Goal: Task Accomplishment & Management: Manage account settings

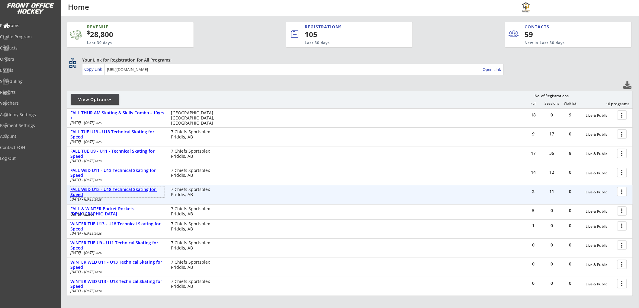
click at [120, 189] on div "FALL WED U13 - U18 Technical Skating for Speed" at bounding box center [117, 192] width 94 height 10
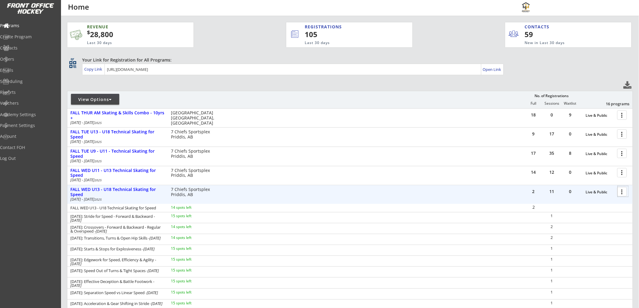
click at [620, 189] on div at bounding box center [623, 191] width 11 height 11
click at [24, 55] on div "Orders" at bounding box center [28, 59] width 57 height 11
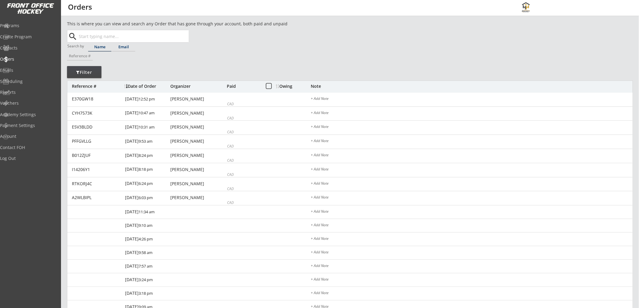
click at [127, 46] on div "Email" at bounding box center [123, 47] width 23 height 4
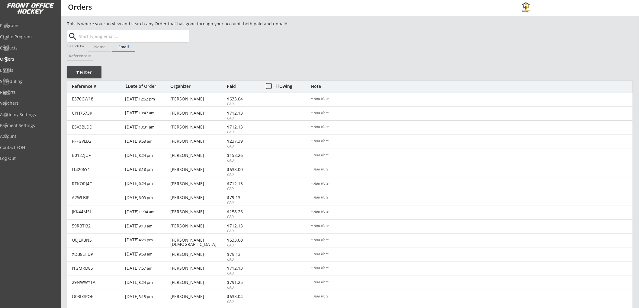
click at [128, 37] on input "text" at bounding box center [133, 36] width 111 height 12
paste input "[EMAIL_ADDRESS][DOMAIN_NAME]"
click at [126, 49] on strong "[EMAIL_ADDRESS][DOMAIN_NAME]" at bounding box center [120, 48] width 73 height 6
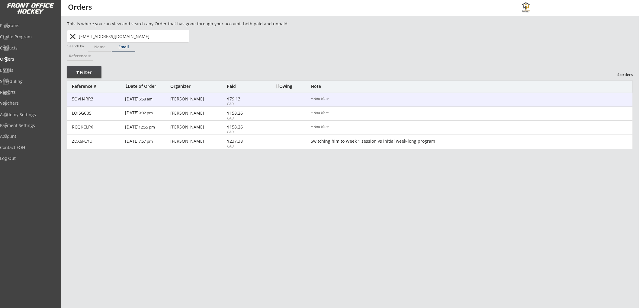
type input "[EMAIL_ADDRESS][DOMAIN_NAME]"
click at [275, 98] on div "5OVH4RR3 9/19/25 6:58 am Allan Kim $79.13 CAD + Add Note" at bounding box center [349, 100] width 565 height 14
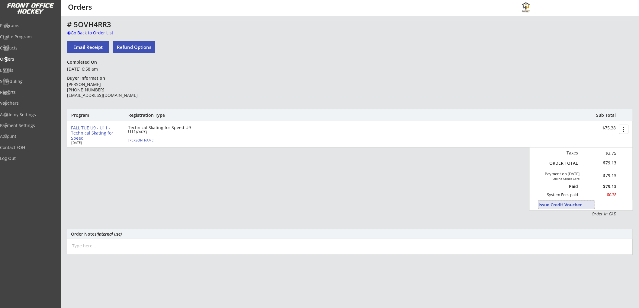
click at [540, 204] on button "Issue Credit Voucher" at bounding box center [567, 205] width 56 height 8
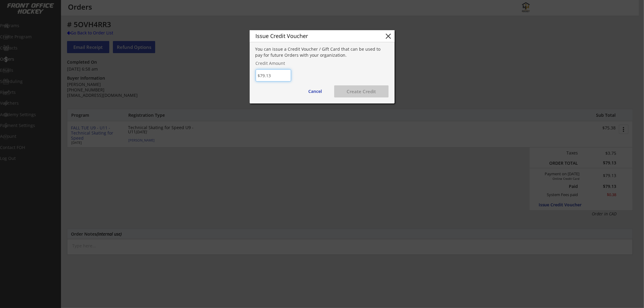
type input "$79.13"
click at [357, 89] on button "Create Credit" at bounding box center [361, 91] width 54 height 12
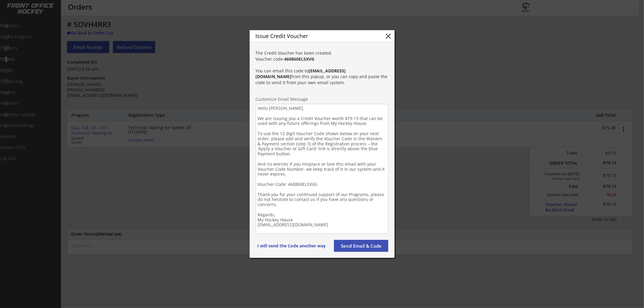
click at [371, 124] on textarea "Hello Allan, We are issuing you a Credit Voucher worth $79.13 that can be used …" at bounding box center [322, 169] width 133 height 130
click at [284, 213] on textarea "Hello Allan, We are issuing you a Credit Voucher worth $79.13 that can be used …" at bounding box center [322, 169] width 133 height 130
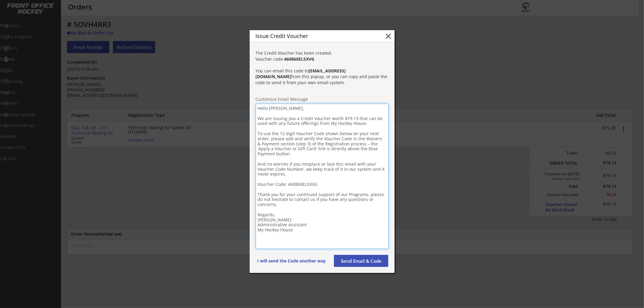
type textarea "Hello Allan, We are issuing you a Credit Voucher worth $79.13 that can be used …"
click at [370, 257] on button "Send Email & Code" at bounding box center [361, 261] width 54 height 12
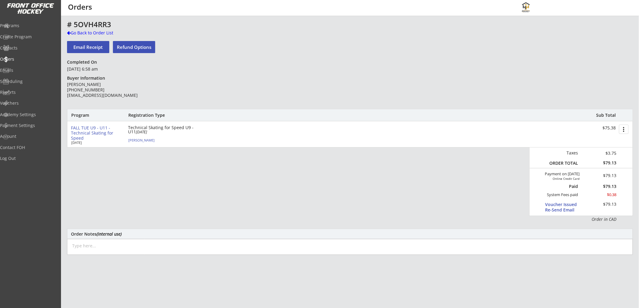
click at [127, 249] on textarea at bounding box center [350, 247] width 566 height 16
type textarea "Oct 2/25: Issued credit as session was overbooked."
click at [27, 101] on div "Vouchers" at bounding box center [29, 103] width 54 height 4
select select ""Showing: Has Balance""
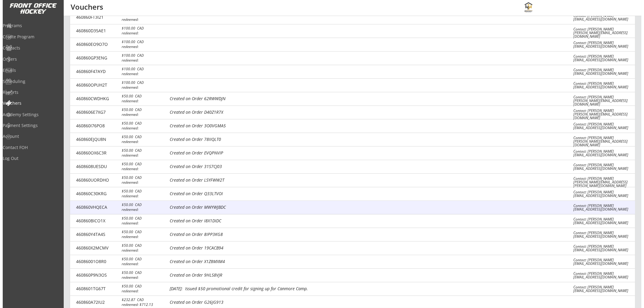
scroll to position [1158, 0]
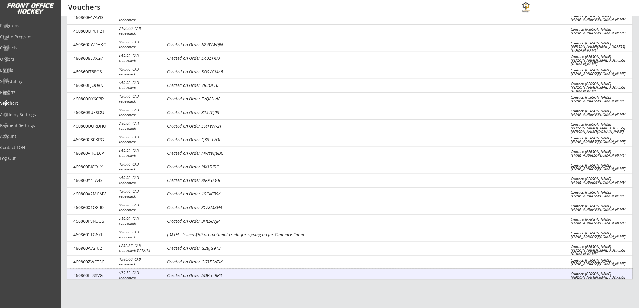
click at [302, 275] on div "Created on Order 5OVH4RR3" at bounding box center [364, 276] width 395 height 6
select select ""CAD""
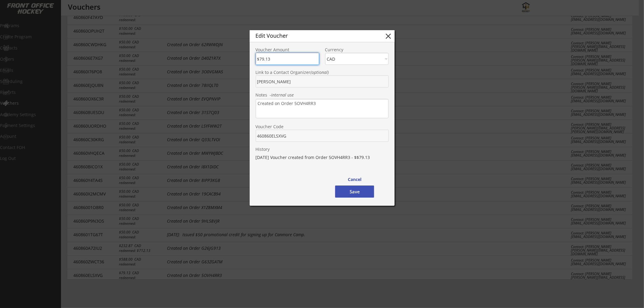
drag, startPoint x: 284, startPoint y: 61, endPoint x: 245, endPoint y: 60, distance: 39.3
type input "$0"
click at [319, 110] on textarea "Created on Order 5OVH4RR3" at bounding box center [322, 108] width 133 height 19
click at [358, 191] on button "Save" at bounding box center [354, 192] width 39 height 12
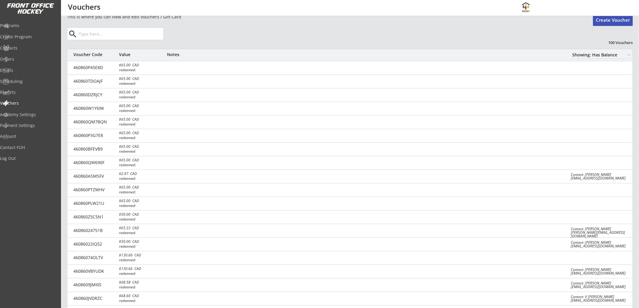
scroll to position [0, 0]
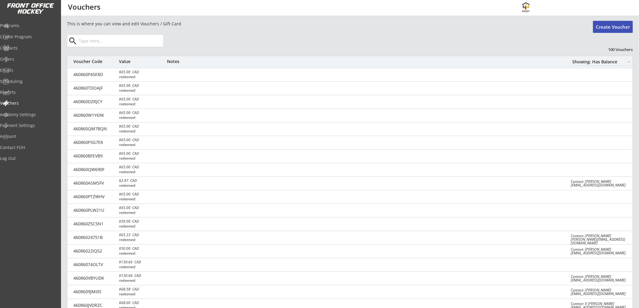
type textarea "Oct 2/25: Issued credit as session was overbooked."
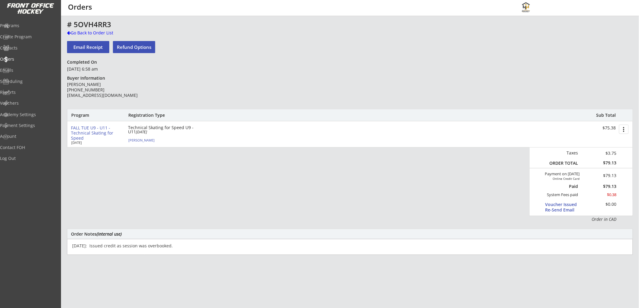
click at [131, 47] on button "Refund Options" at bounding box center [134, 47] width 42 height 12
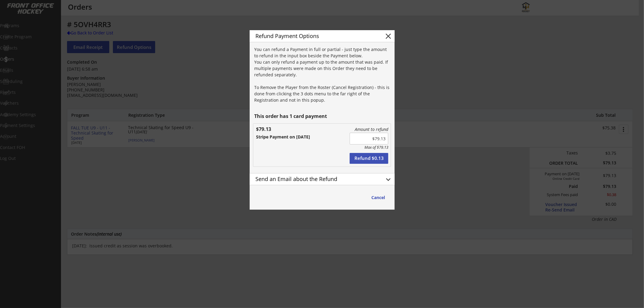
type input "$79.13"
click at [344, 175] on div "Send an Email about the Refund" at bounding box center [315, 180] width 131 height 11
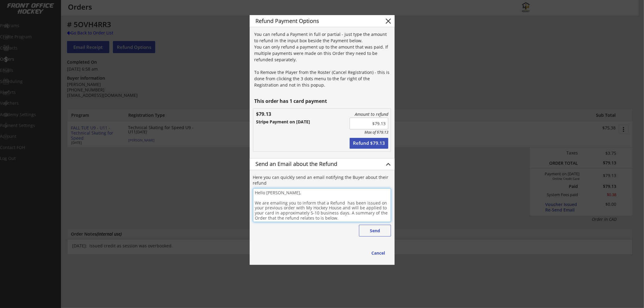
click at [347, 219] on textarea "Hello Allan, We are emailing you to inform that a Refund has been issued on you…" at bounding box center [322, 205] width 138 height 34
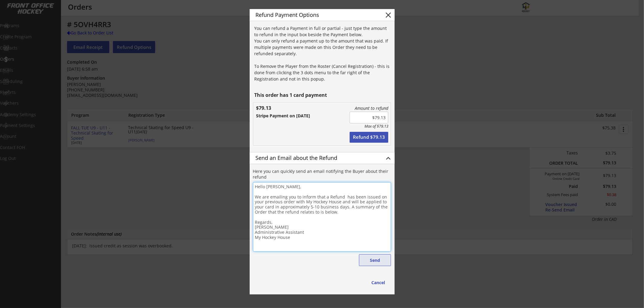
click at [375, 257] on button "Send" at bounding box center [375, 261] width 32 height 12
click at [291, 224] on textarea "Hello Allan, We are emailing you to inform that a Refund has been issued on you…" at bounding box center [322, 216] width 138 height 69
click at [370, 260] on button "Send" at bounding box center [375, 261] width 32 height 12
click at [381, 283] on button "Cancel" at bounding box center [379, 282] width 26 height 11
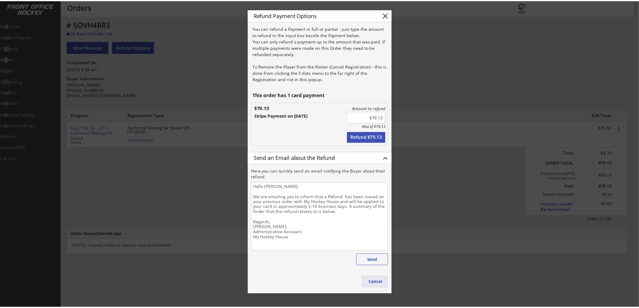
type textarea "Hello , We are emailing you to inform that a Refund has been issued on your pre…"
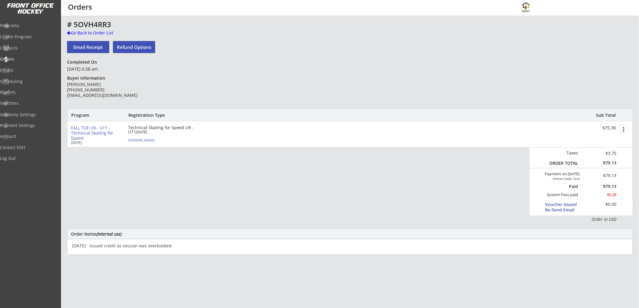
click at [95, 243] on textarea "Oct 2/25: Issued credit as session was overbooked." at bounding box center [350, 247] width 566 height 16
type textarea "Oct 2/25: Issued refund as session was overbooked."
click at [621, 129] on button "more_vert" at bounding box center [624, 129] width 10 height 9
click at [596, 149] on div "Cancel Registration" at bounding box center [601, 150] width 43 height 4
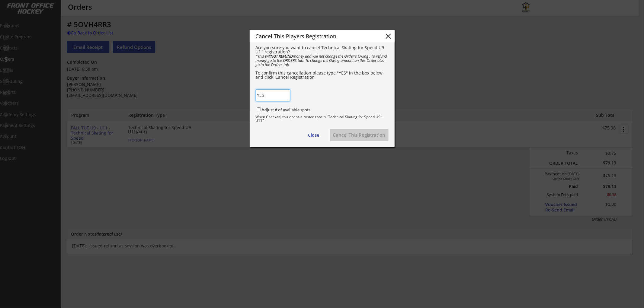
type input "YES"
click at [259, 110] on input "Adjust # of available spots" at bounding box center [259, 110] width 4 height 4
checkbox input "true"
click at [370, 133] on button "Cancel This Registration" at bounding box center [359, 135] width 59 height 12
checkbox input "false"
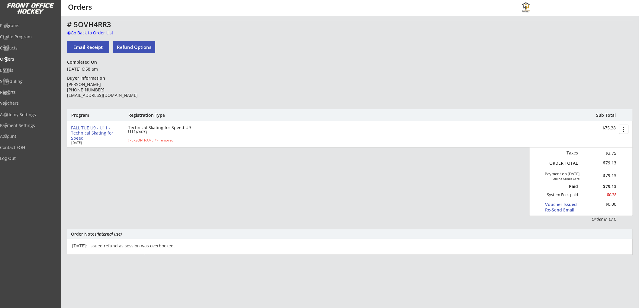
click at [96, 132] on div "FALL TUE U9 - U11 - Technical Skating for Speed" at bounding box center [97, 133] width 52 height 15
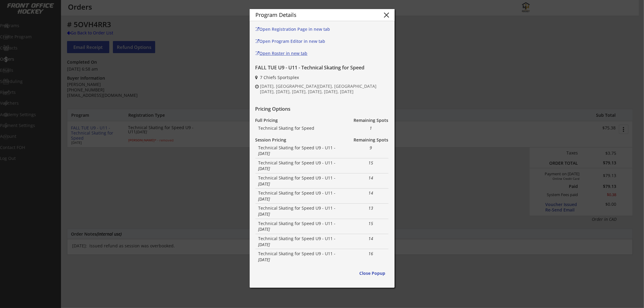
click at [297, 50] on link "Open Roster in new tab" at bounding box center [295, 54] width 80 height 9
click at [385, 14] on button "close" at bounding box center [386, 15] width 9 height 9
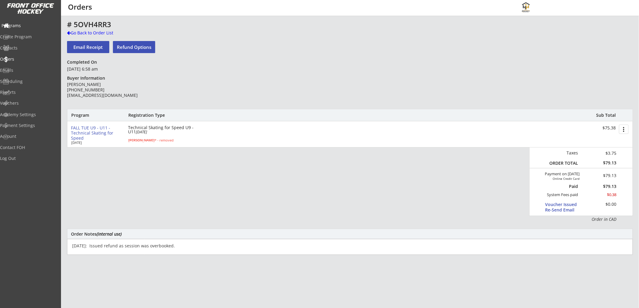
click at [21, 21] on div "Programs" at bounding box center [28, 26] width 57 height 11
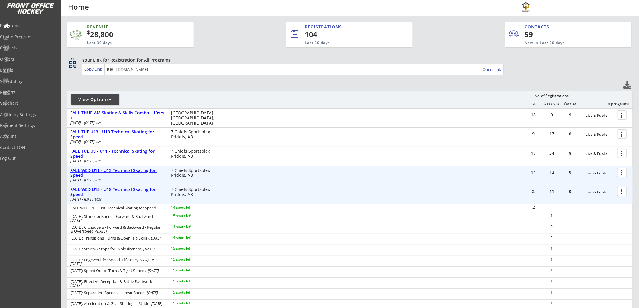
click at [133, 170] on div "FALL WED U11 - U13 Technical Skating for Speed" at bounding box center [117, 173] width 94 height 10
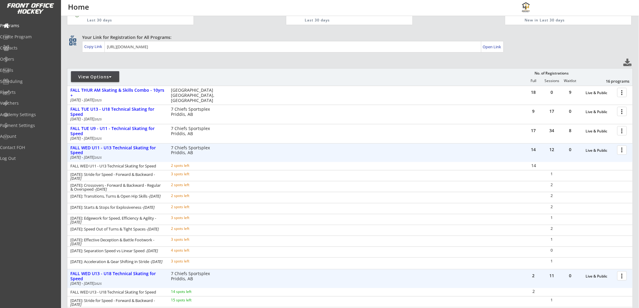
scroll to position [34, 0]
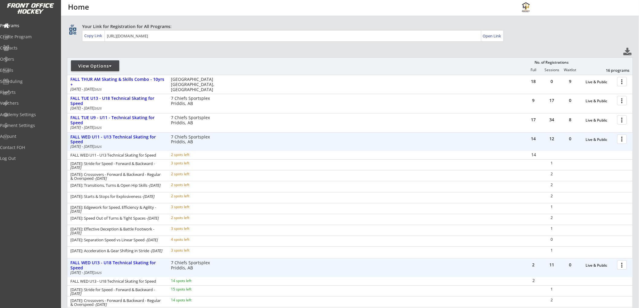
click at [621, 138] on div at bounding box center [623, 139] width 11 height 11
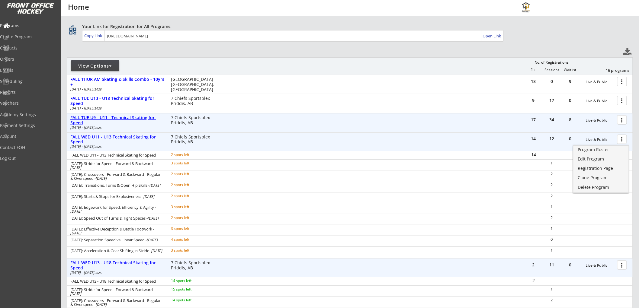
click at [126, 117] on div "FALL TUE U9 - U11 - Technical Skating for Speed" at bounding box center [117, 120] width 94 height 10
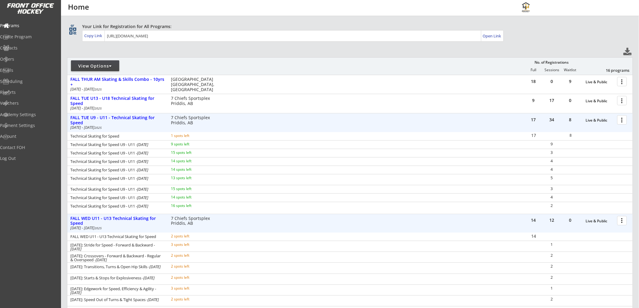
click at [623, 122] on div at bounding box center [623, 119] width 11 height 11
drag, startPoint x: 587, startPoint y: 140, endPoint x: 594, endPoint y: 129, distance: 13.1
click at [594, 129] on div "Program Roster" at bounding box center [601, 130] width 46 height 4
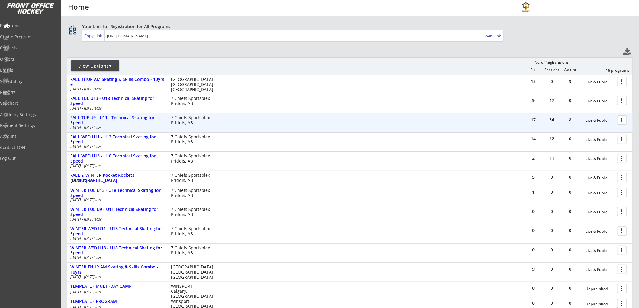
click at [128, 114] on div "17 34 8 Live & Public more_vert FALL TUE U9 - U11 - Technical Skating for Speed…" at bounding box center [349, 123] width 565 height 19
click at [128, 115] on div "FALL TUE U9 - U11 - Technical Skating for Speed" at bounding box center [117, 120] width 94 height 10
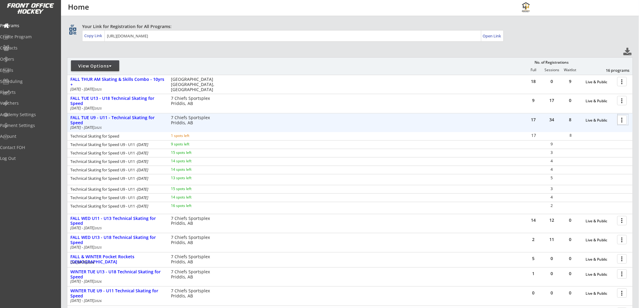
click at [620, 119] on div at bounding box center [623, 119] width 11 height 11
click at [587, 147] on div "Registration Page" at bounding box center [601, 149] width 43 height 4
click at [26, 57] on div "Orders" at bounding box center [29, 59] width 54 height 4
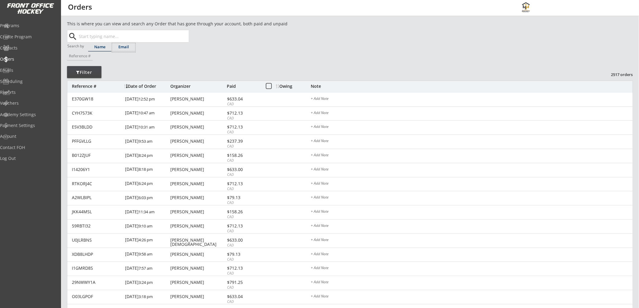
drag, startPoint x: 121, startPoint y: 46, endPoint x: 123, endPoint y: 43, distance: 3.4
click at [122, 46] on div "Email" at bounding box center [123, 47] width 23 height 4
click at [126, 37] on input "text" at bounding box center [133, 36] width 111 height 12
paste input "kyle.berting@gmail.com"
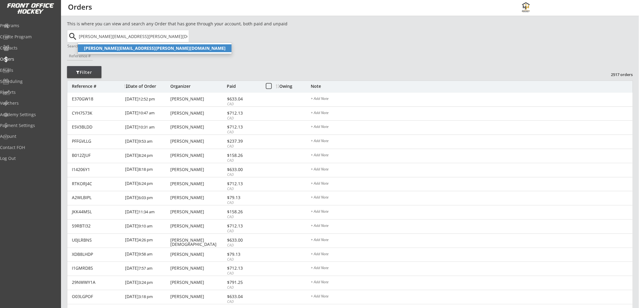
click at [129, 47] on strong "kyle.berting@gmail.com" at bounding box center [155, 48] width 142 height 6
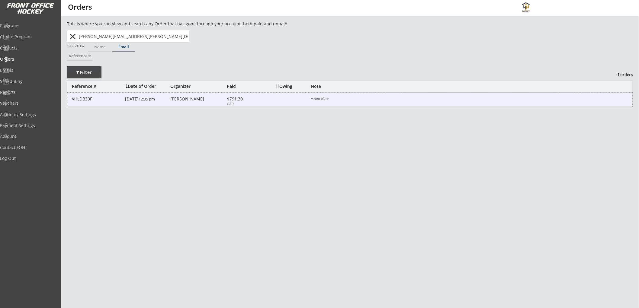
click at [191, 98] on div "Kyle Berting" at bounding box center [197, 99] width 55 height 4
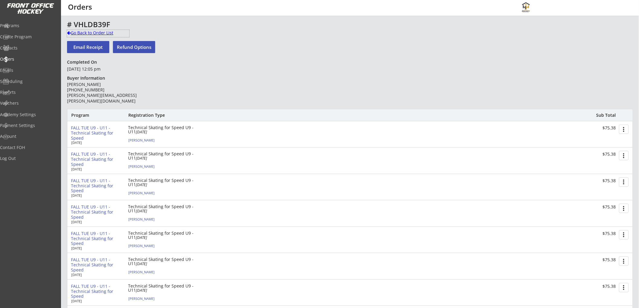
click at [106, 31] on div "Go Back to Order List" at bounding box center [98, 33] width 62 height 6
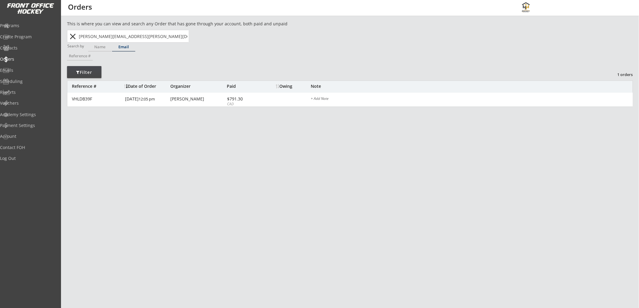
drag, startPoint x: 135, startPoint y: 37, endPoint x: 64, endPoint y: 33, distance: 70.7
paste input "tim.mcdonald@hot"
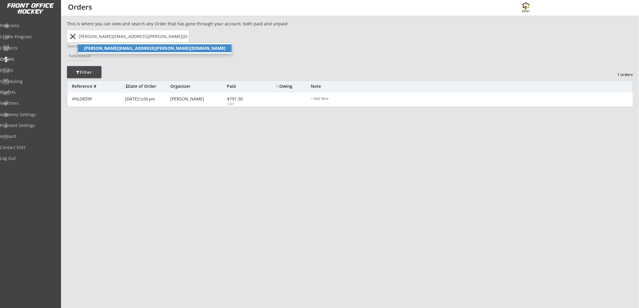
click at [114, 45] on strong "tim.mcdonald@hotmail.com" at bounding box center [155, 48] width 142 height 6
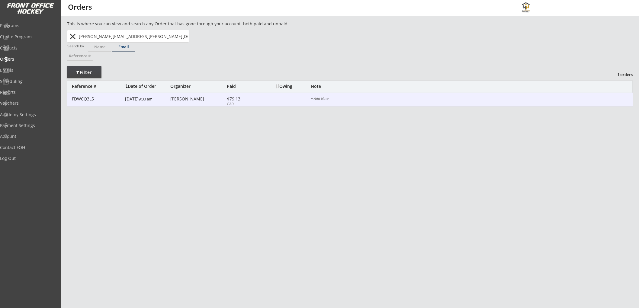
type input "tim.mcdonald@hotmail.com"
click at [194, 100] on div "[PERSON_NAME]" at bounding box center [197, 99] width 55 height 4
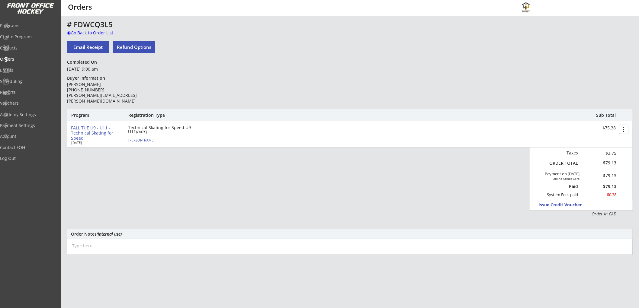
click at [133, 44] on button "Refund Options" at bounding box center [134, 47] width 42 height 12
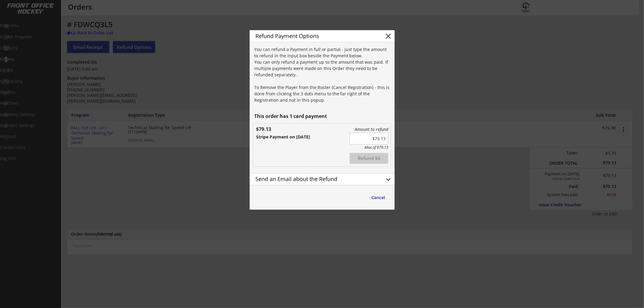
type input "$79.13"
click at [320, 182] on div "Send an Email about the Refund" at bounding box center [315, 178] width 119 height 5
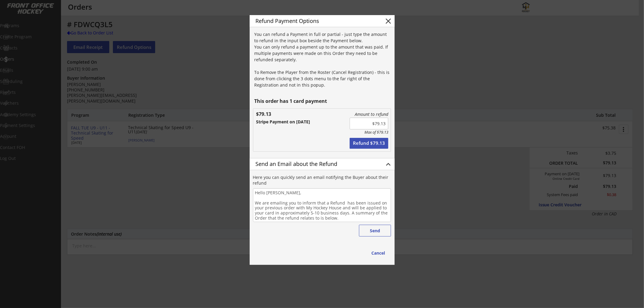
click at [340, 220] on textarea "Hello Tim, We are emailing you to inform that a Refund has been issued on your …" at bounding box center [322, 205] width 138 height 34
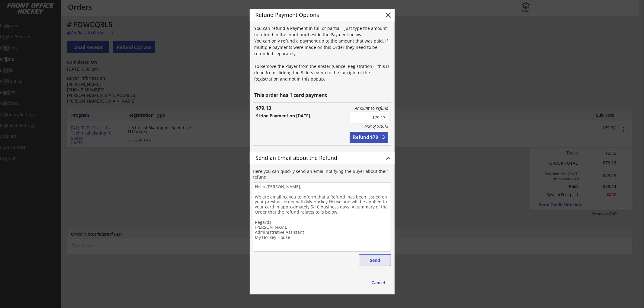
click at [377, 259] on button "Send" at bounding box center [375, 261] width 32 height 12
click at [381, 282] on button "Cancel" at bounding box center [379, 282] width 26 height 11
type textarea "Hello , We are emailing you to inform that a Refund has been issued on your pre…"
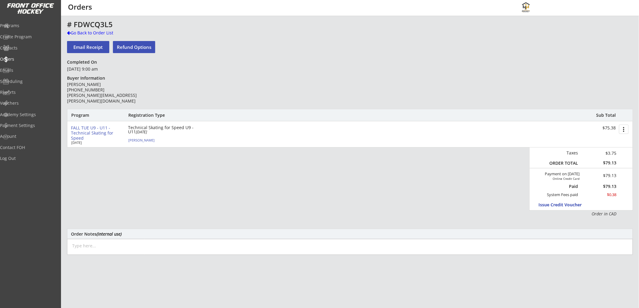
click at [165, 249] on textarea at bounding box center [350, 247] width 566 height 16
type textarea "Oct 2/25: Provided credit for session as it was overbooked."
click at [625, 130] on button "more_vert" at bounding box center [624, 129] width 10 height 9
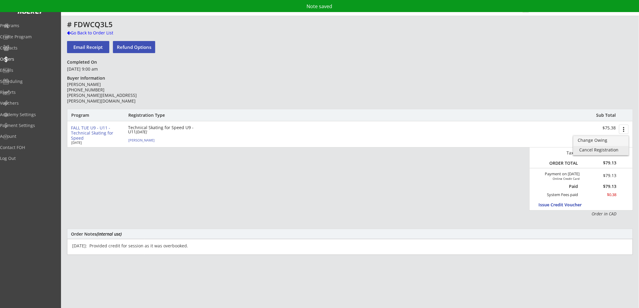
click at [591, 148] on div "Cancel Registration" at bounding box center [601, 150] width 43 height 4
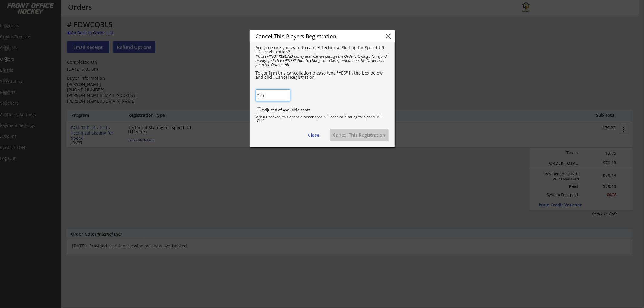
type input "YES"
click at [293, 109] on label "Adjust # of available spots" at bounding box center [286, 109] width 49 height 5
click at [261, 109] on input "Adjust # of available spots" at bounding box center [259, 110] width 4 height 4
checkbox input "true"
click at [345, 137] on button "Cancel This Registration" at bounding box center [359, 135] width 59 height 12
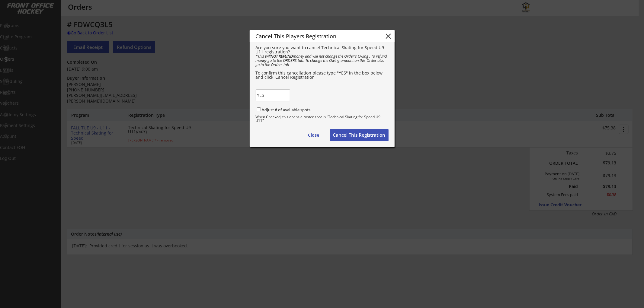
checkbox input "false"
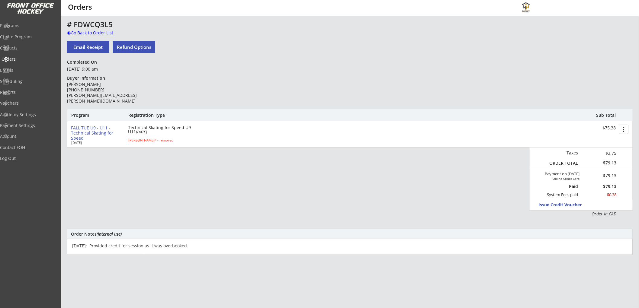
click at [23, 57] on div "Orders" at bounding box center [29, 59] width 54 height 4
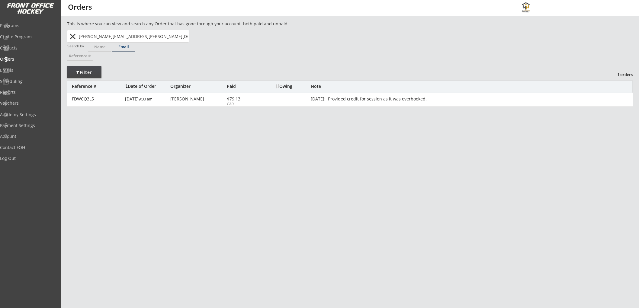
click at [75, 38] on button "close" at bounding box center [73, 37] width 10 height 10
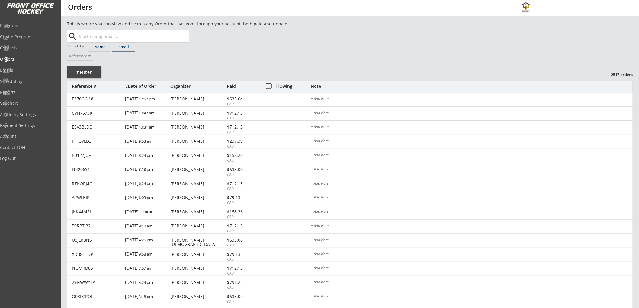
click at [97, 47] on div "Name" at bounding box center [99, 47] width 23 height 4
click at [109, 33] on input "text" at bounding box center [133, 36] width 111 height 12
type input "[PERSON_NAME]"
click at [114, 47] on p "[PERSON_NAME]" at bounding box center [133, 48] width 111 height 8
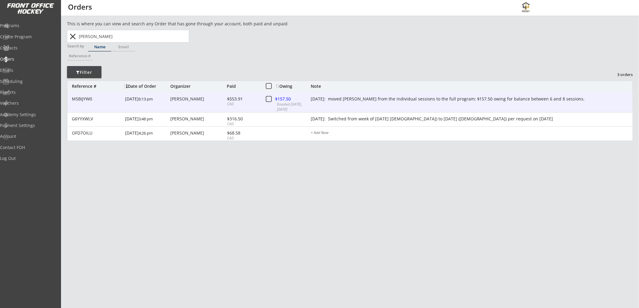
type input "[PERSON_NAME]"
click at [328, 103] on div "M5BIJYW0 9/16/25 6:13 pm Sarah Korcsmaros $553.91 CAD $157.50 Emailed 10/02/25,…" at bounding box center [349, 103] width 565 height 20
type textarea "[DATE]: moved [PERSON_NAME] from the individual sessions to the full program; $…"
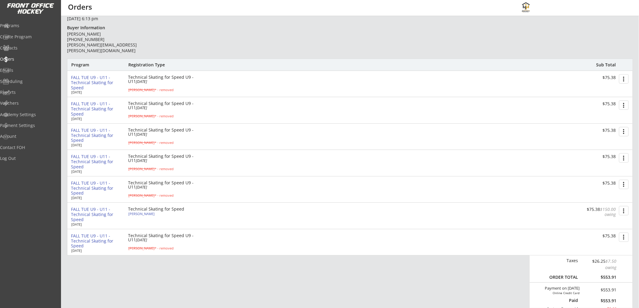
scroll to position [67, 0]
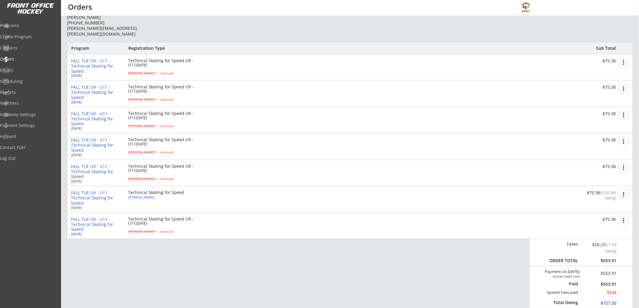
click at [624, 195] on button "more_vert" at bounding box center [624, 194] width 10 height 9
click at [595, 204] on div "Change Owing" at bounding box center [601, 205] width 43 height 4
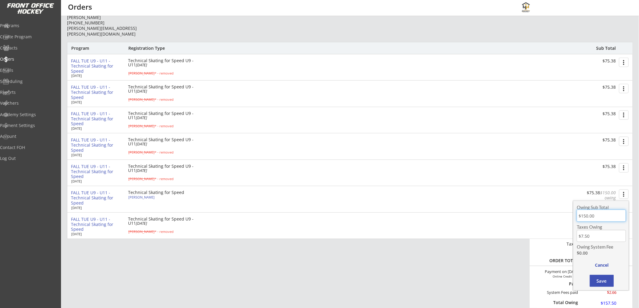
drag, startPoint x: 596, startPoint y: 215, endPoint x: 582, endPoint y: 217, distance: 14.3
click at [582, 217] on input "input" at bounding box center [601, 216] width 49 height 12
type input "$75.00"
type input "$3.75"
click at [599, 282] on button "Save" at bounding box center [602, 281] width 24 height 12
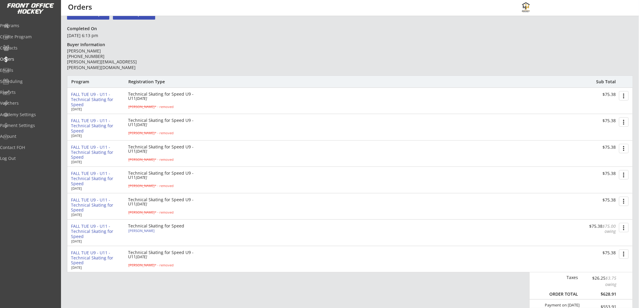
scroll to position [0, 0]
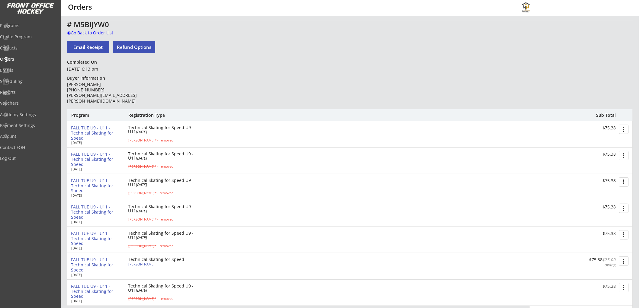
click at [140, 49] on button "Refund Options" at bounding box center [134, 47] width 42 height 12
type textarea "Hello Sarah, We are emailing you to inform that a Refund has been issued on you…"
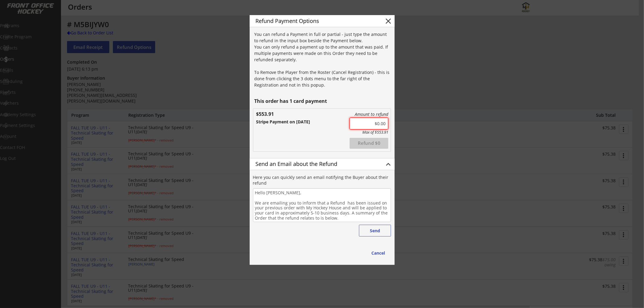
click at [374, 122] on input "input" at bounding box center [369, 124] width 39 height 12
type input "$75.00"
drag, startPoint x: 385, startPoint y: 124, endPoint x: 376, endPoint y: 124, distance: 9.1
click at [376, 124] on input "input" at bounding box center [369, 124] width 39 height 12
click at [382, 125] on input "input" at bounding box center [369, 124] width 39 height 12
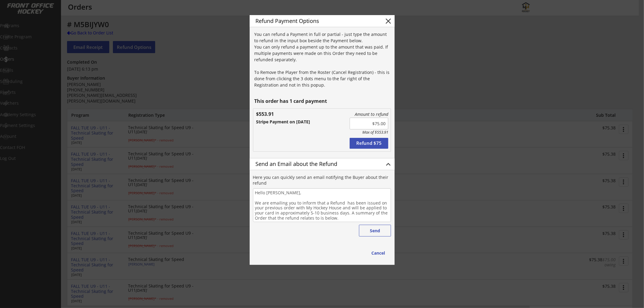
drag, startPoint x: 387, startPoint y: 124, endPoint x: 376, endPoint y: 125, distance: 11.2
click at [376, 125] on input "input" at bounding box center [369, 124] width 39 height 12
type input "$78.75"
click at [358, 207] on textarea "Hello Sarah, We are emailing you to inform that a Refund has been issued on you…" at bounding box center [322, 205] width 138 height 34
drag, startPoint x: 339, startPoint y: 218, endPoint x: 252, endPoint y: 201, distance: 88.2
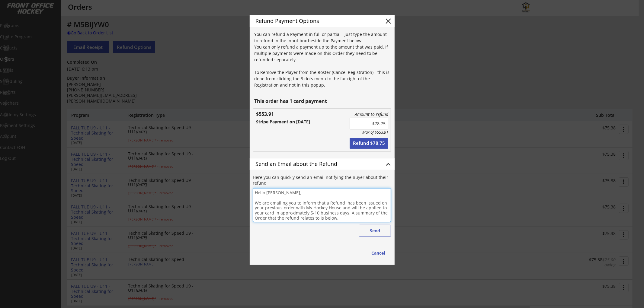
click at [252, 201] on div "Refund Payment Options close You can refund a Payment in full or partial - just…" at bounding box center [322, 140] width 145 height 250
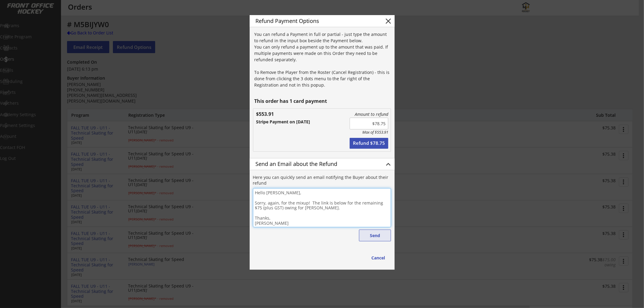
type textarea "Hello Sarah, Sorry, again, for the mixup! The link is below for the remaining $…"
click at [368, 237] on button "Send" at bounding box center [375, 236] width 32 height 12
click at [371, 143] on button "Refund $78.75" at bounding box center [369, 143] width 39 height 11
type input "$0.00"
click at [375, 257] on button "Cancel" at bounding box center [379, 257] width 26 height 11
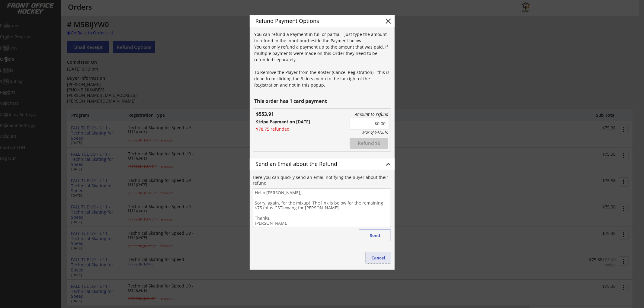
type textarea "Hello , We are emailing you to inform that a Refund has been issued on your pre…"
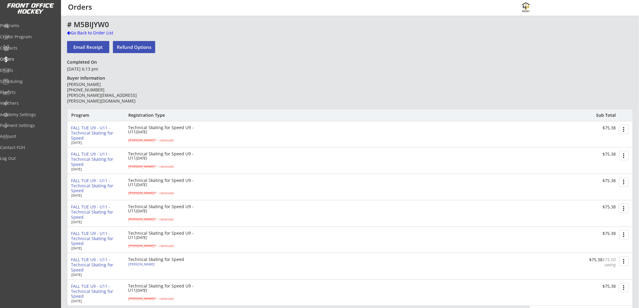
click at [625, 261] on button "more_vert" at bounding box center [624, 261] width 10 height 9
click at [605, 270] on div "Change Owing" at bounding box center [601, 272] width 43 height 4
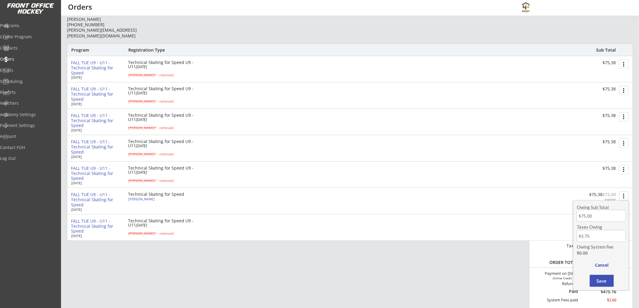
scroll to position [67, 0]
click at [526, 255] on div "Program Registration Type Sub Total FALL TUE U9 - U11 - Technical Skating for S…" at bounding box center [350, 186] width 566 height 289
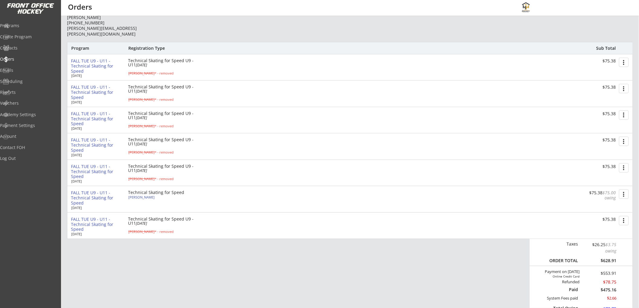
click at [260, 31] on div "# M5BIJYW0 Go Back to Order List Email Receipt Refund Options Completed On Sept…" at bounding box center [350, 217] width 566 height 528
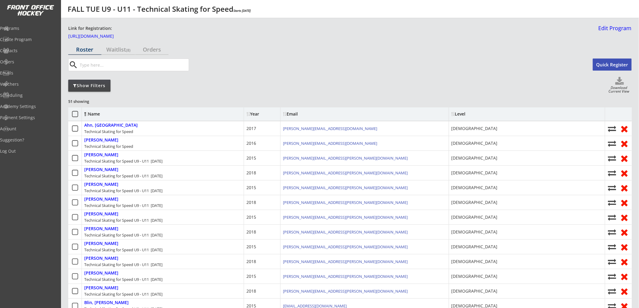
click at [102, 83] on div "Show Filters" at bounding box center [89, 86] width 42 height 6
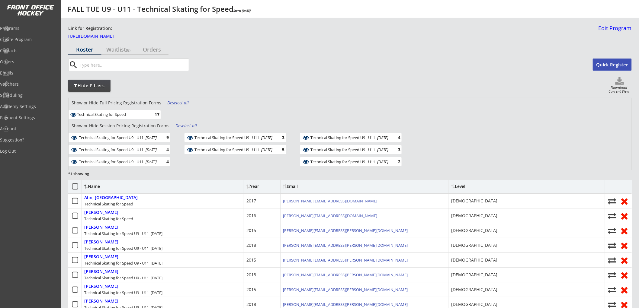
click at [181, 102] on div "Deselect all" at bounding box center [178, 103] width 22 height 6
click at [170, 137] on div "Technical Skating for Speed U9 - U11 - Oct 14, 2025 9" at bounding box center [119, 137] width 101 height 9
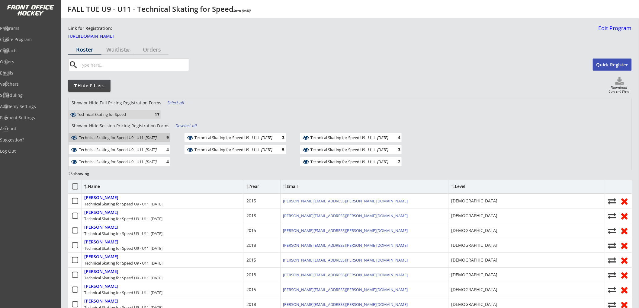
click at [290, 185] on div "Email" at bounding box center [310, 187] width 54 height 4
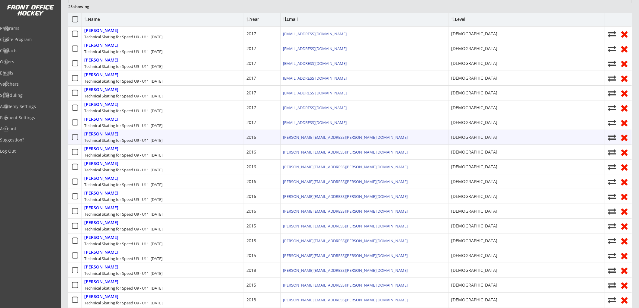
scroll to position [168, 0]
click at [73, 137] on icon at bounding box center [75, 137] width 8 height 8
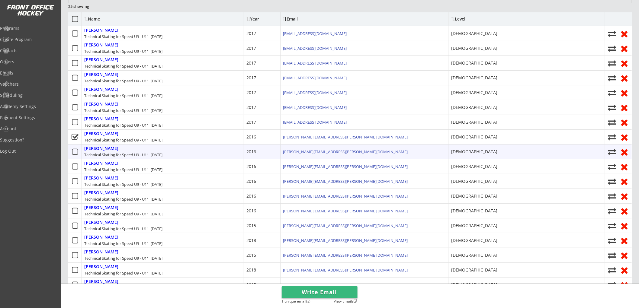
click at [73, 149] on use at bounding box center [75, 152] width 6 height 6
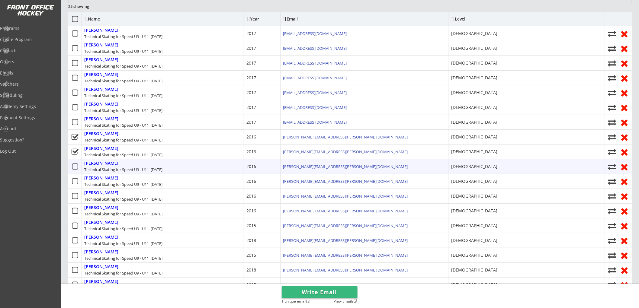
click at [74, 164] on icon at bounding box center [75, 167] width 8 height 8
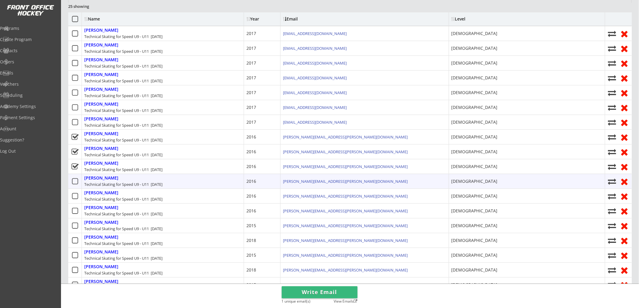
click at [75, 174] on div at bounding box center [75, 181] width 14 height 14
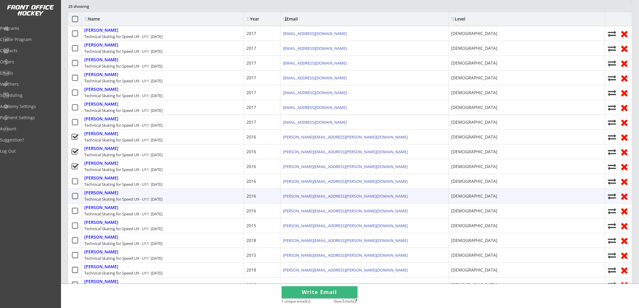
click at [73, 191] on div at bounding box center [75, 196] width 14 height 14
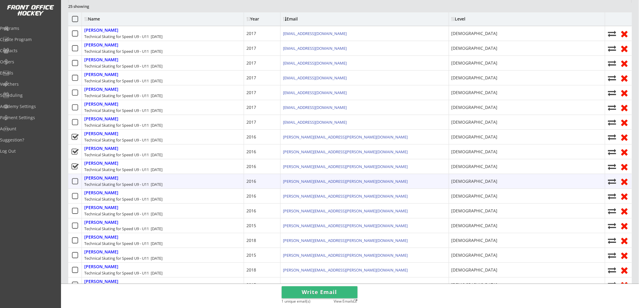
click at [75, 182] on icon at bounding box center [75, 182] width 8 height 8
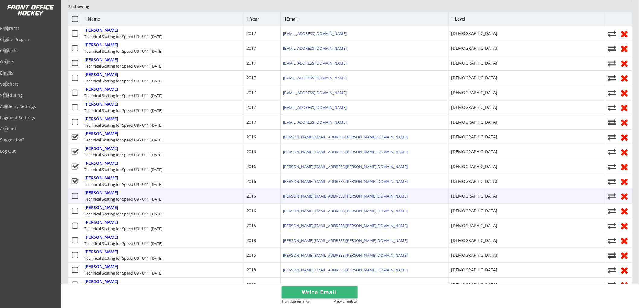
click at [74, 197] on icon at bounding box center [75, 197] width 8 height 8
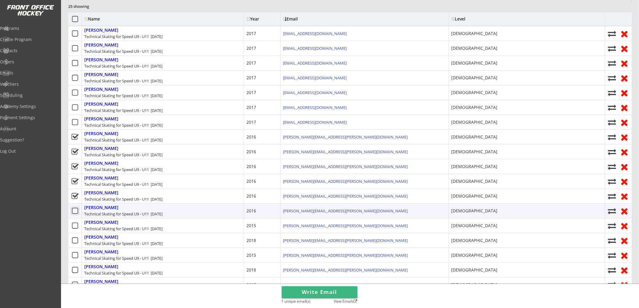
click at [75, 211] on icon at bounding box center [75, 211] width 8 height 8
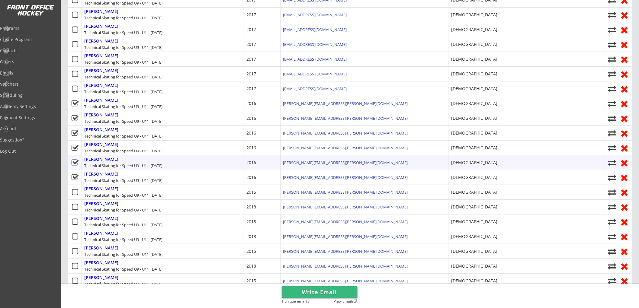
click at [614, 162] on use at bounding box center [612, 163] width 8 height 6
select select ""1348695171700984260__LOOKUP__1752424596489x724347203319019300""
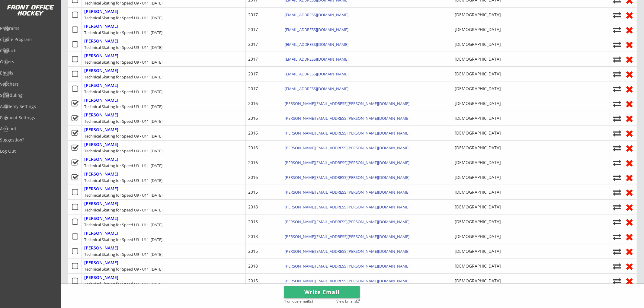
select select ""1348695171700984260__LOOKUP__1752423491923x505308621692207100""
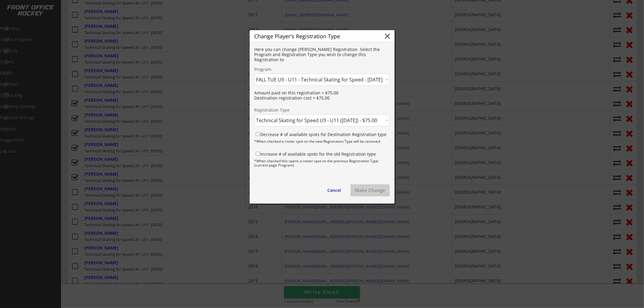
click at [333, 119] on select "Click here... Technical Skating for Speed - $600.00 Technical Skating for Speed…" at bounding box center [322, 120] width 135 height 12
select select ""1348695171700984260__LOOKUP__1752424352676x388953807247638500""
click at [255, 114] on select "Click here... Technical Skating for Speed - $600.00 Technical Skating for Speed…" at bounding box center [322, 120] width 135 height 12
click at [322, 134] on label "Decrease # of available spots for Destination Registration type" at bounding box center [324, 135] width 126 height 6
click at [260, 134] on input "Decrease # of available spots for Destination Registration type" at bounding box center [258, 134] width 4 height 4
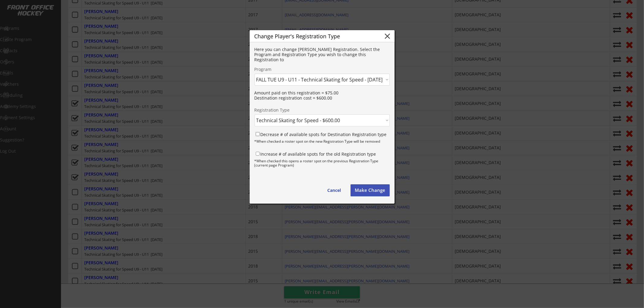
checkbox input "true"
click at [360, 191] on button "Make Change" at bounding box center [370, 191] width 39 height 12
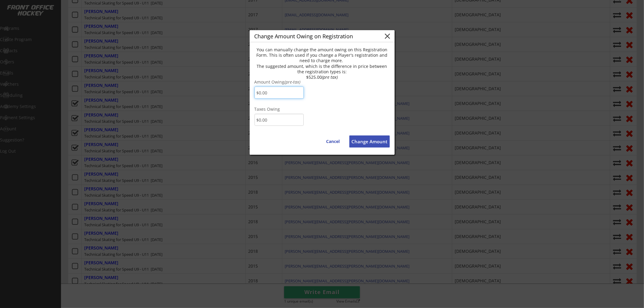
drag, startPoint x: 277, startPoint y: 92, endPoint x: 259, endPoint y: 92, distance: 17.5
click at [259, 92] on input "input" at bounding box center [279, 93] width 49 height 12
type input "$150.00"
type input "$7.50"
click at [361, 140] on button "Change Amount" at bounding box center [369, 142] width 40 height 12
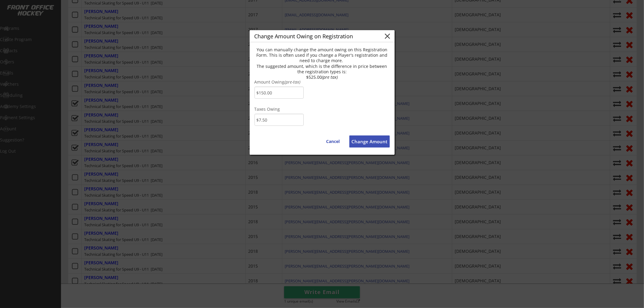
type input "$0.00"
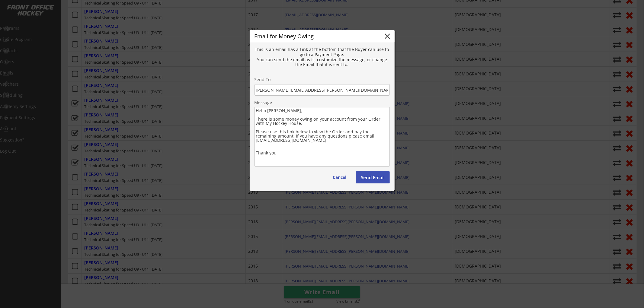
drag, startPoint x: 291, startPoint y: 123, endPoint x: 255, endPoint y: 120, distance: 36.0
click at [255, 120] on textarea "Hello Sarah, There is some money owing on your account from your Order with My …" at bounding box center [322, 136] width 135 height 59
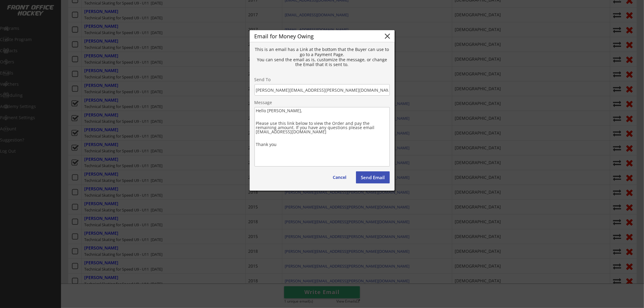
click at [272, 128] on textarea "Hello Sarah, Please use this link below to view the Order and pay the remaining…" at bounding box center [322, 136] width 135 height 59
click at [369, 132] on textarea "Hello Sarah, Please use this link below to view the Order and pay the remaining…" at bounding box center [322, 136] width 135 height 59
click at [291, 149] on textarea "Hello Sarah, Please use this link below to view the Order and pay the remaining…" at bounding box center [322, 136] width 135 height 59
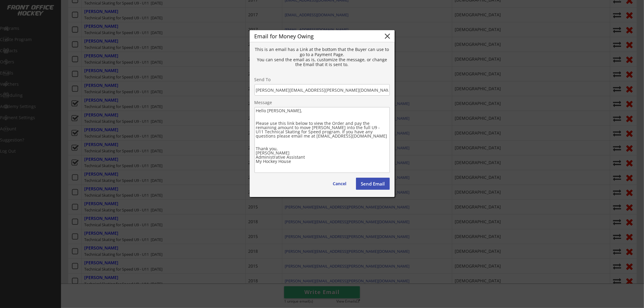
type textarea "Hello Sarah, Please use this link below to view the Order and pay the remaining…"
click at [381, 182] on button "Send Email" at bounding box center [373, 184] width 34 height 12
type textarea "Hello , There is some money owing on your account from your Order with . Please…"
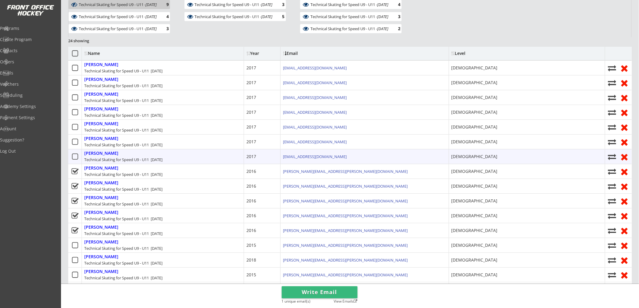
scroll to position [134, 0]
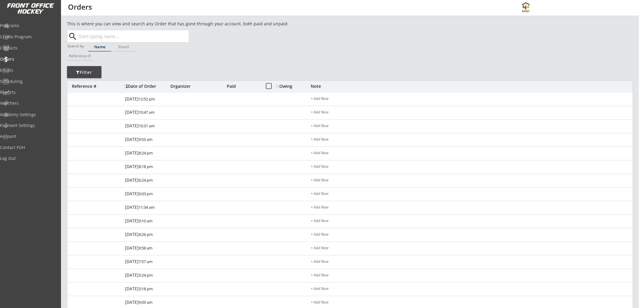
click at [116, 37] on input "text" at bounding box center [133, 36] width 111 height 12
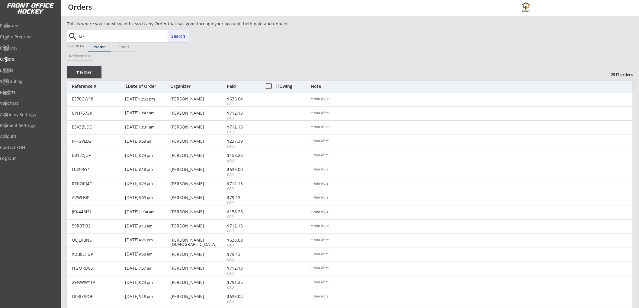
type input "lake"
type input "[PERSON_NAME]"
click at [132, 47] on p "[PERSON_NAME]" at bounding box center [133, 48] width 111 height 8
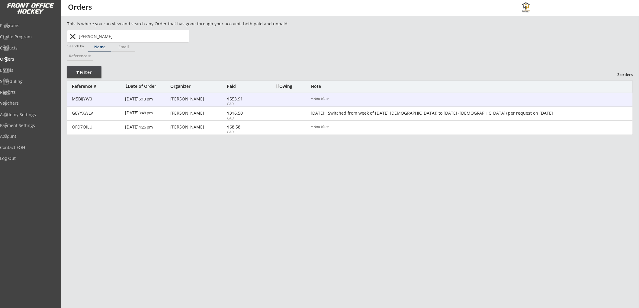
type input "Lakey Lewis"
click at [249, 96] on div "M5BIJYW0 9/16/25 6:13 pm Sarah Korcsmaros $553.91 CAD + Add Note" at bounding box center [349, 100] width 565 height 14
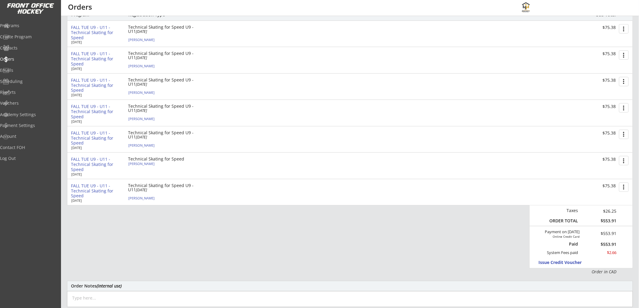
scroll to position [67, 0]
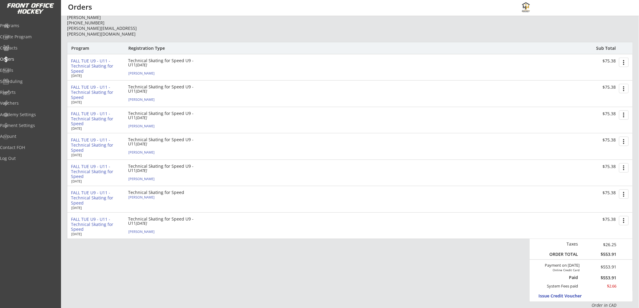
click at [96, 196] on div "FALL TUE U9 - U11 - Technical Skating for Speed" at bounding box center [97, 198] width 52 height 15
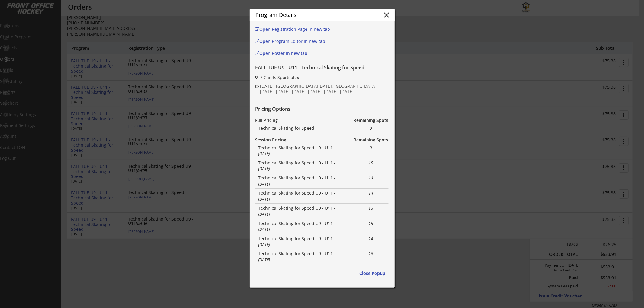
click at [385, 14] on button "close" at bounding box center [386, 15] width 9 height 9
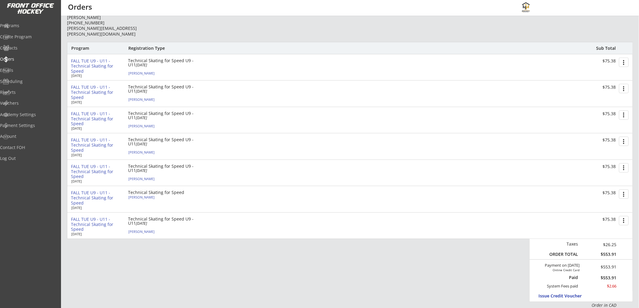
click at [95, 195] on div "FALL TUE U9 - U11 - Technical Skating for Speed" at bounding box center [97, 198] width 52 height 15
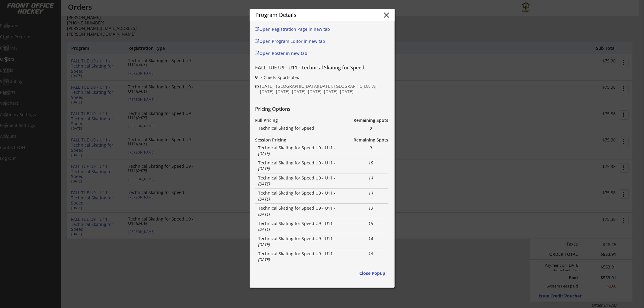
click at [387, 14] on button "close" at bounding box center [386, 15] width 9 height 9
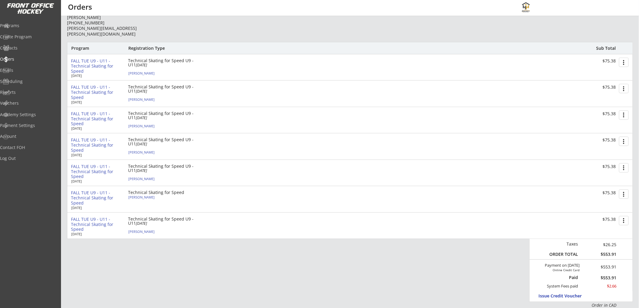
click at [137, 147] on em "[DATE]" at bounding box center [141, 143] width 11 height 5
select select ""Forward""
select select ""[DEMOGRAPHIC_DATA]""
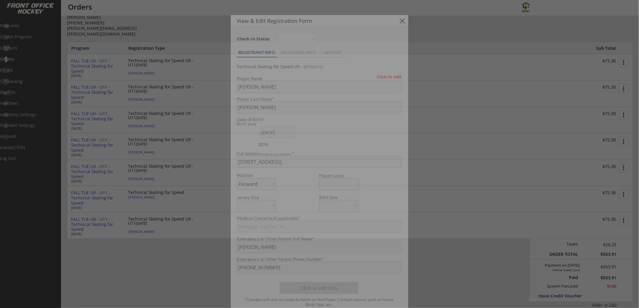
click at [138, 119] on div at bounding box center [319, 154] width 639 height 308
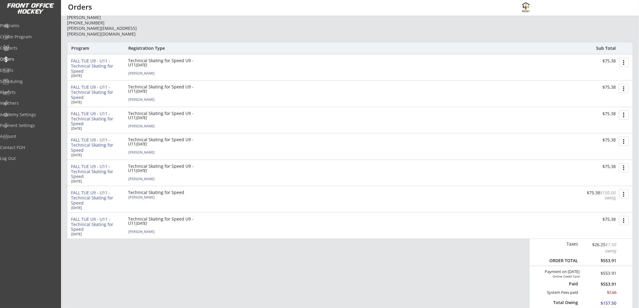
click at [624, 59] on button "more_vert" at bounding box center [624, 62] width 10 height 9
click at [604, 81] on div "Cancel Registration" at bounding box center [601, 83] width 43 height 4
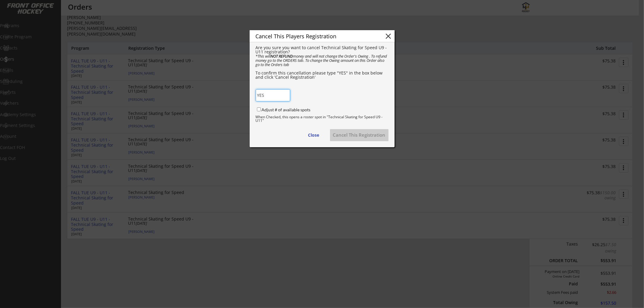
type input "YES"
click at [288, 110] on label "Adjust # of available spots" at bounding box center [286, 109] width 49 height 5
click at [261, 110] on input "Adjust # of available spots" at bounding box center [259, 110] width 4 height 4
checkbox input "true"
click at [353, 134] on button "Cancel This Registration" at bounding box center [359, 135] width 59 height 12
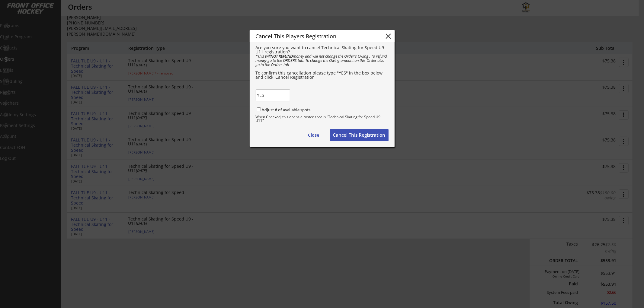
checkbox input "false"
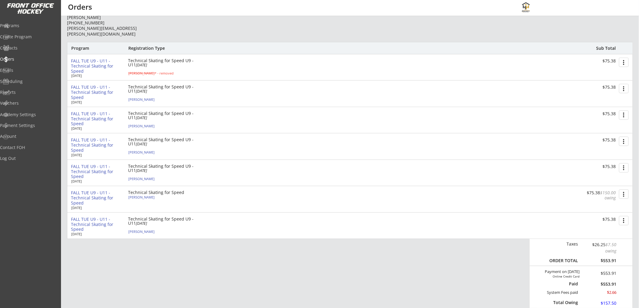
click at [625, 89] on button "more_vert" at bounding box center [624, 88] width 10 height 9
click at [594, 109] on div "Cancel Registration" at bounding box center [601, 109] width 43 height 4
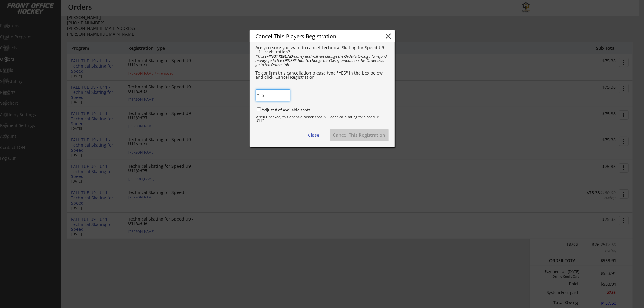
type input "YES"
click at [301, 110] on label "Adjust # of available spots" at bounding box center [286, 109] width 49 height 5
click at [261, 110] on input "Adjust # of available spots" at bounding box center [259, 110] width 4 height 4
checkbox input "true"
click at [343, 134] on button "Cancel This Registration" at bounding box center [359, 135] width 59 height 12
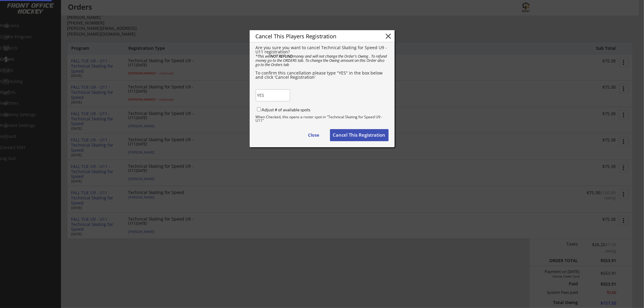
checkbox input "false"
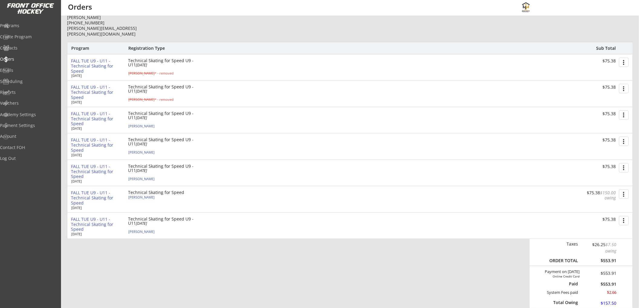
click at [626, 112] on button "more_vert" at bounding box center [624, 115] width 10 height 9
click at [583, 135] on div "Cancel Registration" at bounding box center [601, 136] width 43 height 4
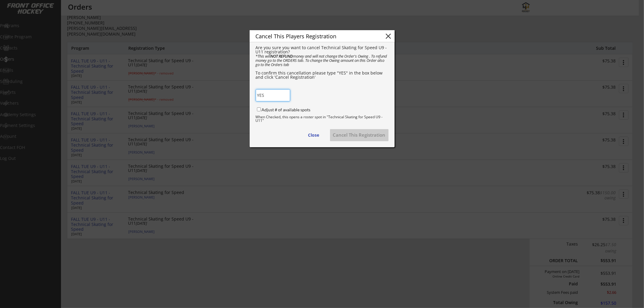
type input "YES"
click at [297, 111] on label "Adjust # of available spots" at bounding box center [286, 109] width 49 height 5
click at [261, 111] on input "Adjust # of available spots" at bounding box center [259, 110] width 4 height 4
checkbox input "true"
click at [343, 133] on button "Cancel This Registration" at bounding box center [359, 135] width 59 height 12
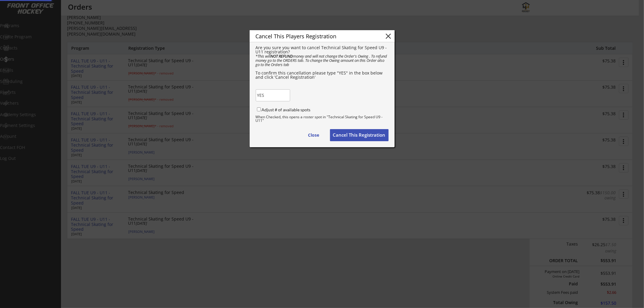
checkbox input "false"
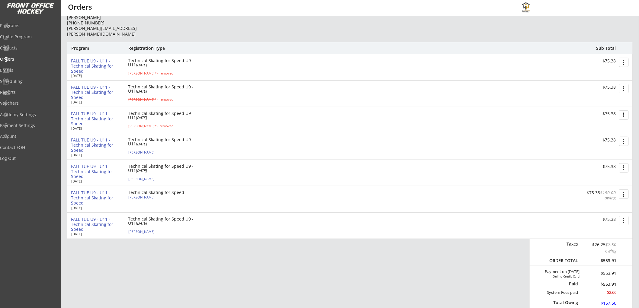
click at [624, 140] on button "more_vert" at bounding box center [624, 141] width 10 height 9
click at [591, 161] on div "Cancel Registration" at bounding box center [601, 162] width 43 height 4
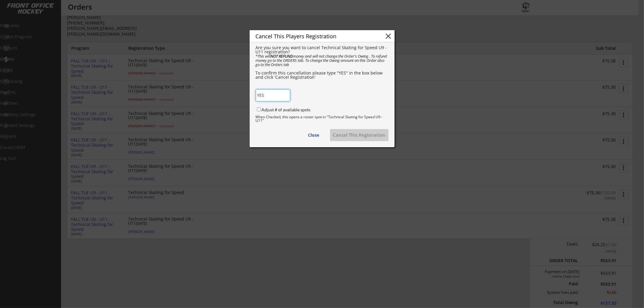
type input "YES"
click at [295, 108] on label "Adjust # of available spots" at bounding box center [286, 109] width 49 height 5
click at [261, 108] on input "Adjust # of available spots" at bounding box center [259, 110] width 4 height 4
checkbox input "true"
click at [343, 135] on button "Cancel This Registration" at bounding box center [359, 135] width 59 height 12
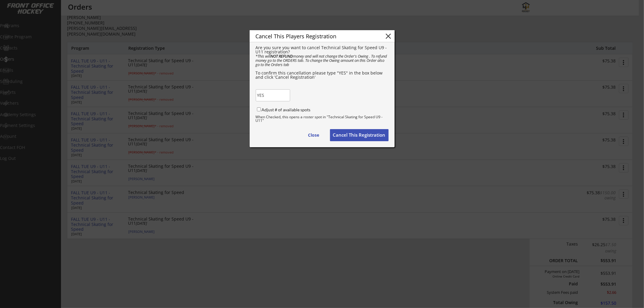
checkbox input "false"
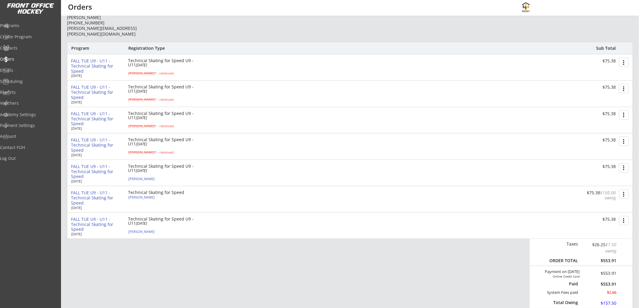
click at [623, 167] on button "more_vert" at bounding box center [624, 167] width 10 height 9
click at [595, 191] on div "Cancel Registration" at bounding box center [601, 189] width 43 height 4
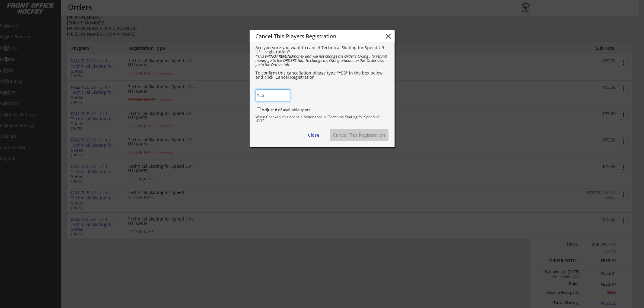
type input "YES"
click at [284, 108] on label "Adjust # of available spots" at bounding box center [286, 109] width 49 height 5
click at [261, 108] on input "Adjust # of available spots" at bounding box center [259, 110] width 4 height 4
checkbox input "true"
click at [348, 134] on button "Cancel This Registration" at bounding box center [359, 135] width 59 height 12
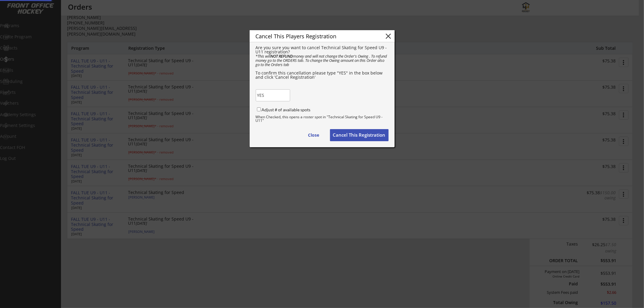
checkbox input "false"
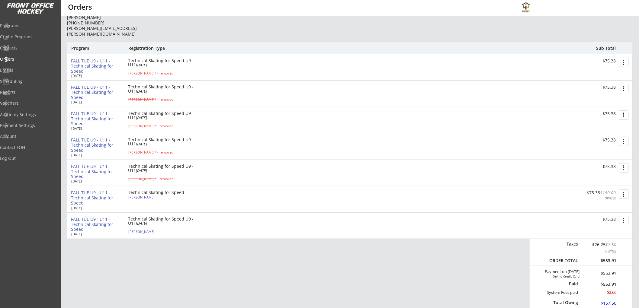
click at [623, 220] on button "more_vert" at bounding box center [624, 220] width 10 height 9
click at [585, 239] on div "Cancel Registration" at bounding box center [601, 241] width 43 height 4
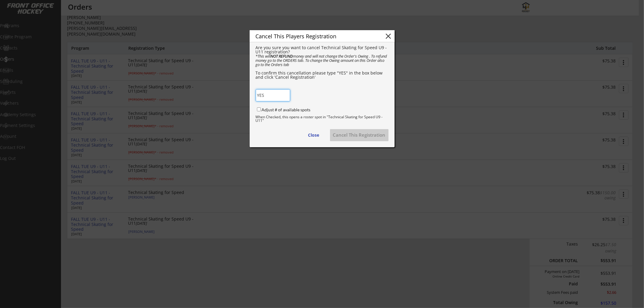
type input "YES"
click at [266, 108] on label "Adjust # of available spots" at bounding box center [286, 109] width 49 height 5
click at [261, 108] on input "Adjust # of available spots" at bounding box center [259, 110] width 4 height 4
checkbox input "true"
click at [360, 134] on button "Cancel This Registration" at bounding box center [359, 135] width 59 height 12
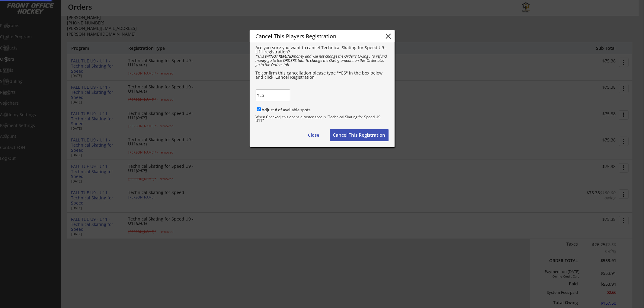
checkbox input "false"
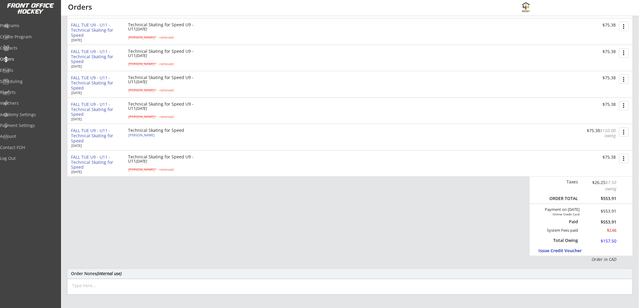
scroll to position [134, 0]
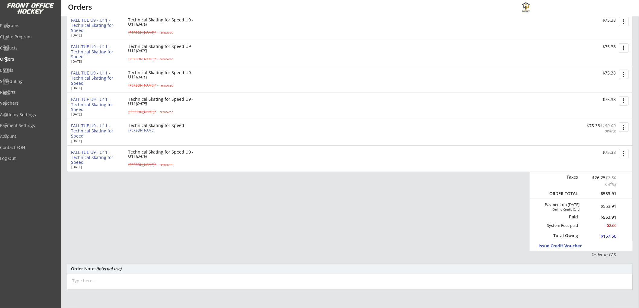
click at [208, 279] on textarea at bounding box center [350, 282] width 566 height 16
type textarea "o"
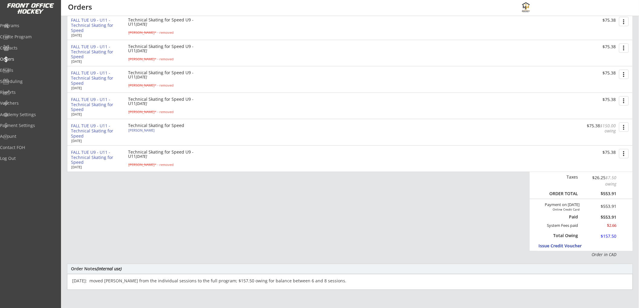
type textarea "Oct 2/25: moved Lakey from the individual sessions to the full program; $157.50…"
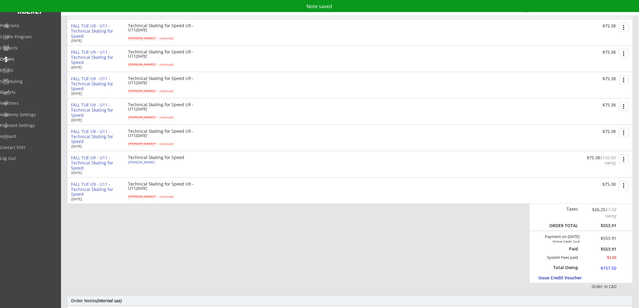
scroll to position [0, 0]
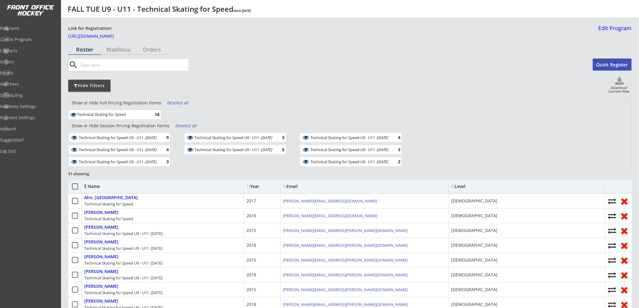
click at [131, 68] on input "input" at bounding box center [134, 65] width 110 height 12
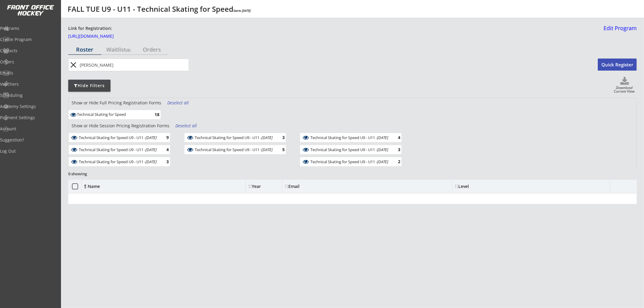
type input "[PERSON_NAME]"
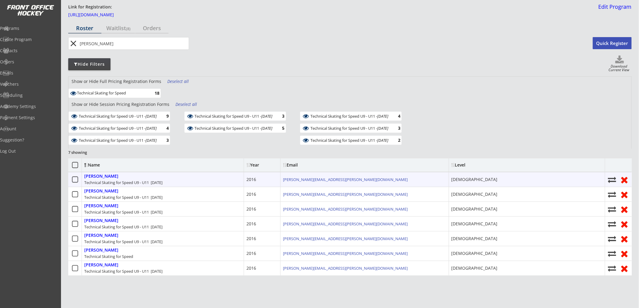
scroll to position [34, 0]
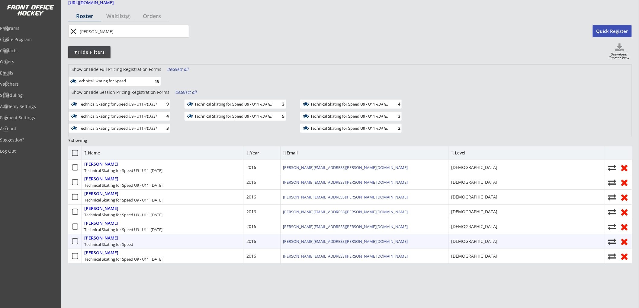
click at [156, 241] on div "[PERSON_NAME] Technical Skating for Speed" at bounding box center [163, 241] width 162 height 14
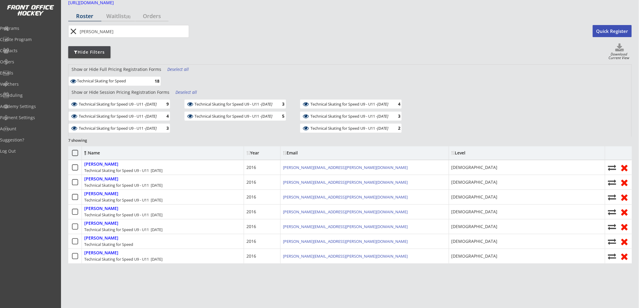
click at [183, 91] on div "Deselect all" at bounding box center [186, 92] width 22 height 6
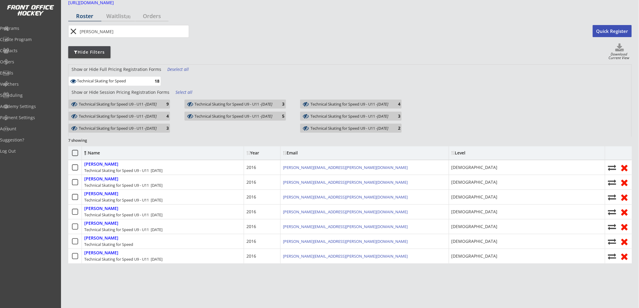
scroll to position [0, 0]
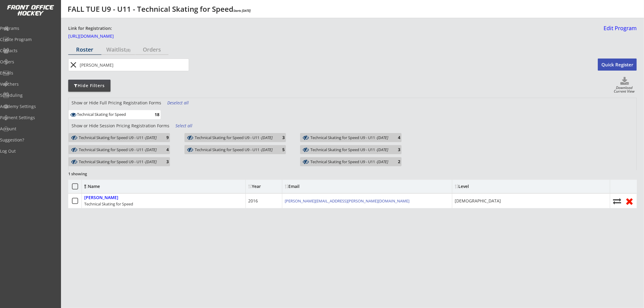
click at [140, 113] on div "Technical Skating for Speed" at bounding box center [112, 114] width 70 height 5
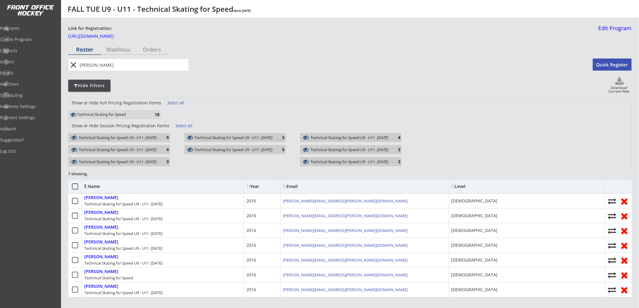
click at [265, 103] on div "Show or Hide Full Pricing Registration Forms Select all" at bounding box center [350, 104] width 563 height 12
click at [182, 123] on div "Select all" at bounding box center [186, 126] width 22 height 6
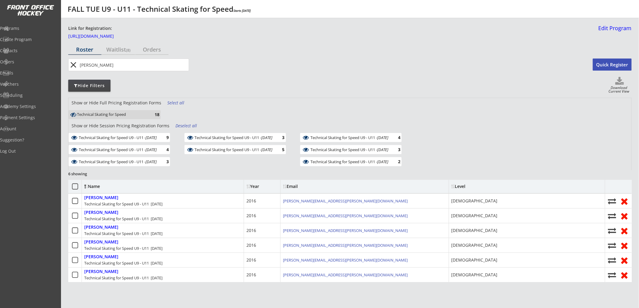
click at [147, 113] on div "18" at bounding box center [153, 114] width 12 height 5
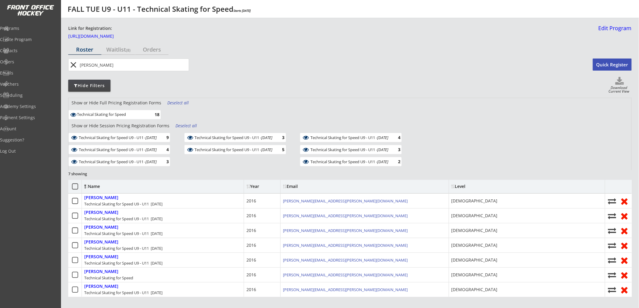
click at [179, 126] on div "Deselect all" at bounding box center [186, 126] width 22 height 6
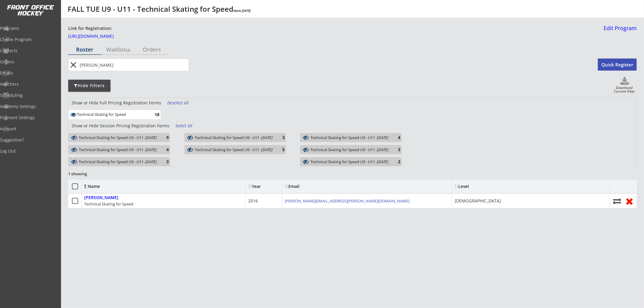
click at [183, 124] on div "Select all" at bounding box center [186, 126] width 22 height 6
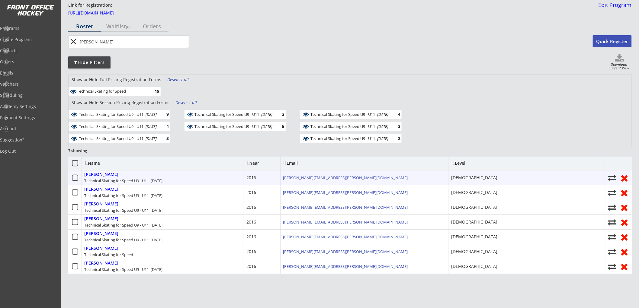
scroll to position [34, 0]
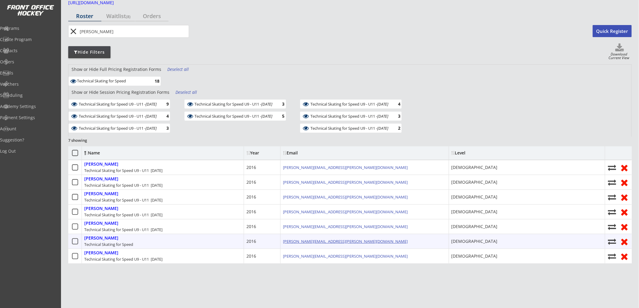
click at [322, 240] on link "[PERSON_NAME][EMAIL_ADDRESS][PERSON_NAME][DOMAIN_NAME]" at bounding box center [345, 241] width 125 height 5
click at [103, 237] on div "[PERSON_NAME]" at bounding box center [101, 238] width 34 height 5
select select ""Forward""
select select ""[DEMOGRAPHIC_DATA]""
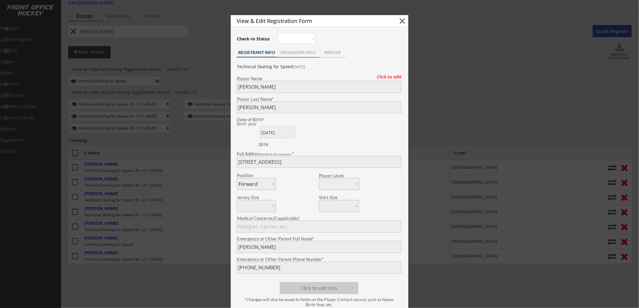
click at [302, 54] on div "ORGANIZER INFO" at bounding box center [298, 52] width 43 height 4
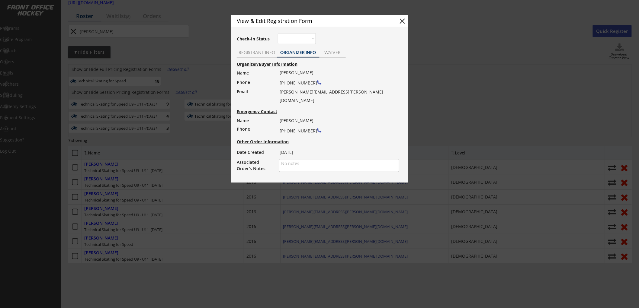
click at [329, 50] on div "WAIVER" at bounding box center [333, 52] width 26 height 4
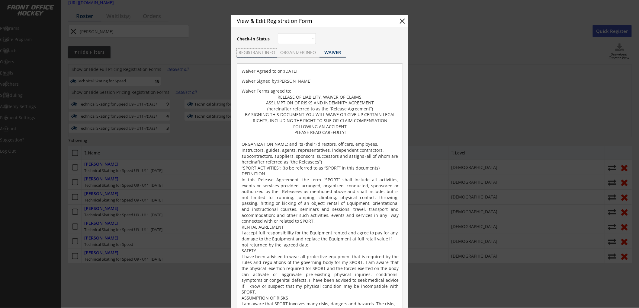
click at [264, 50] on div "REGISTRANT INFO" at bounding box center [257, 52] width 40 height 4
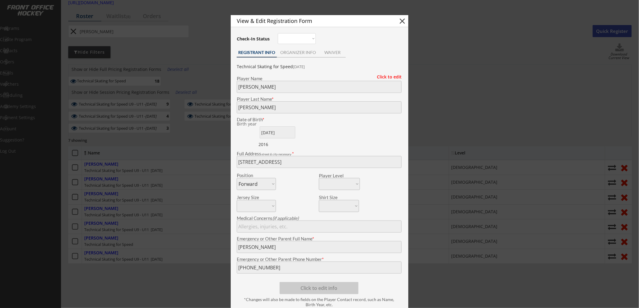
click at [401, 20] on button "close" at bounding box center [402, 21] width 9 height 9
select select ""PLACEHOLDER_1427118222253""
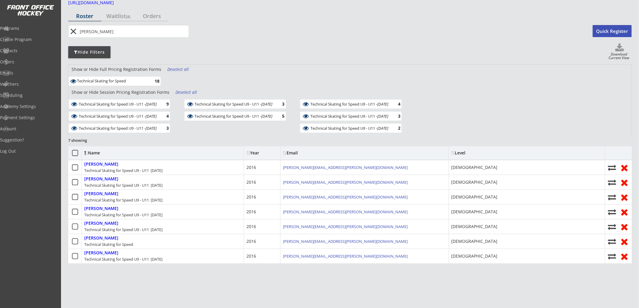
click at [179, 92] on div "Deselect all" at bounding box center [186, 92] width 22 height 6
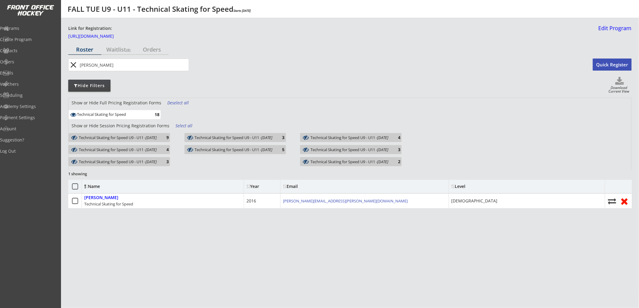
scroll to position [0, 0]
click at [74, 65] on button "close" at bounding box center [74, 65] width 10 height 10
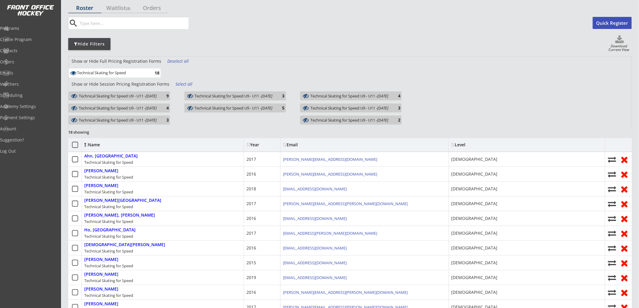
scroll to position [34, 0]
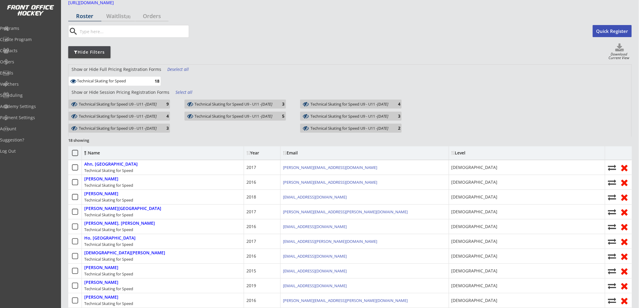
click at [178, 89] on div "Select all" at bounding box center [186, 92] width 22 height 6
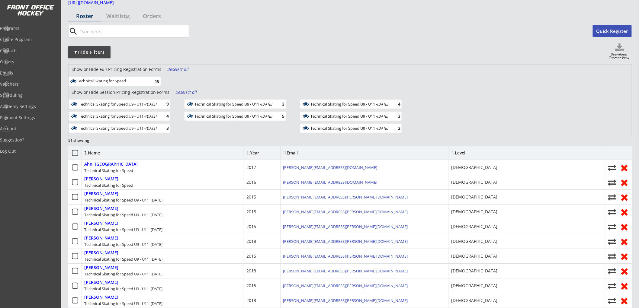
click at [121, 29] on input "input" at bounding box center [134, 31] width 110 height 12
